Goal: Share content: Share content

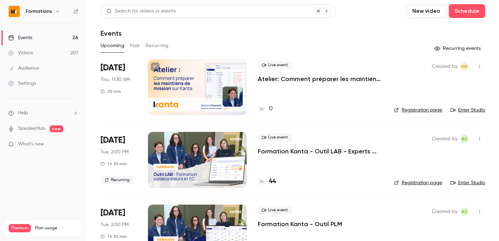
click at [154, 42] on button "Recurring" at bounding box center [156, 45] width 23 height 11
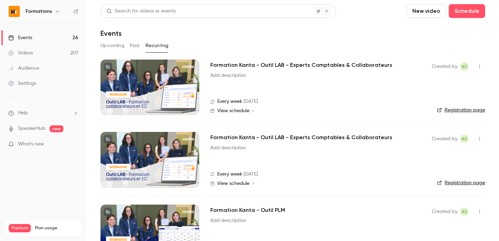
click at [269, 66] on h2 "Formation Kanta - Outil LAB - Experts Comptables & Collaborateurs" at bounding box center [301, 65] width 182 height 8
click at [283, 136] on h2 "Formation Kanta - Outil LAB - Experts Comptables & Collaborateurs" at bounding box center [301, 137] width 182 height 8
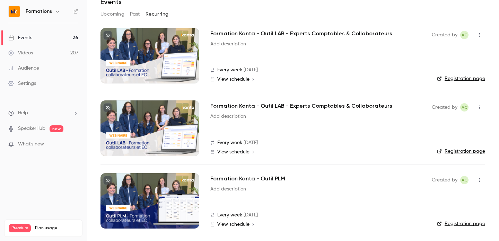
scroll to position [3, 0]
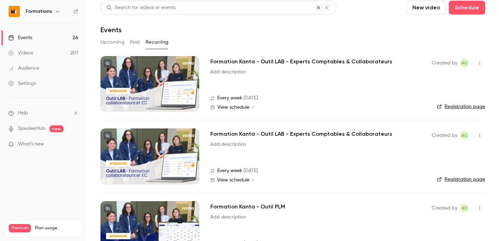
click at [449, 105] on link "Registration page" at bounding box center [461, 106] width 48 height 7
click at [180, 90] on div at bounding box center [149, 83] width 99 height 55
click at [185, 144] on div at bounding box center [149, 155] width 99 height 55
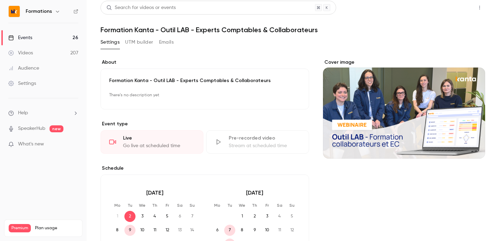
click at [454, 5] on button "Share" at bounding box center [454, 8] width 27 height 14
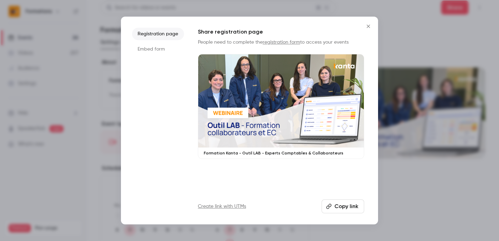
click at [349, 208] on button "Copy link" at bounding box center [342, 206] width 43 height 14
